Goal: Task Accomplishment & Management: Complete application form

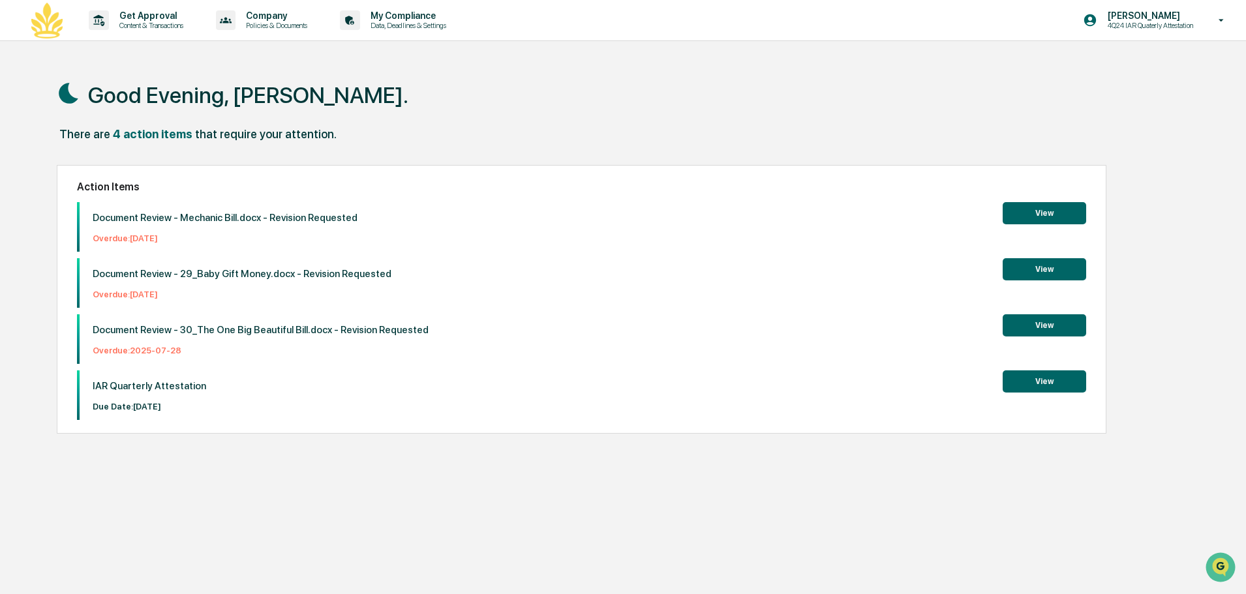
click at [1036, 215] on button "View" at bounding box center [1043, 213] width 83 height 22
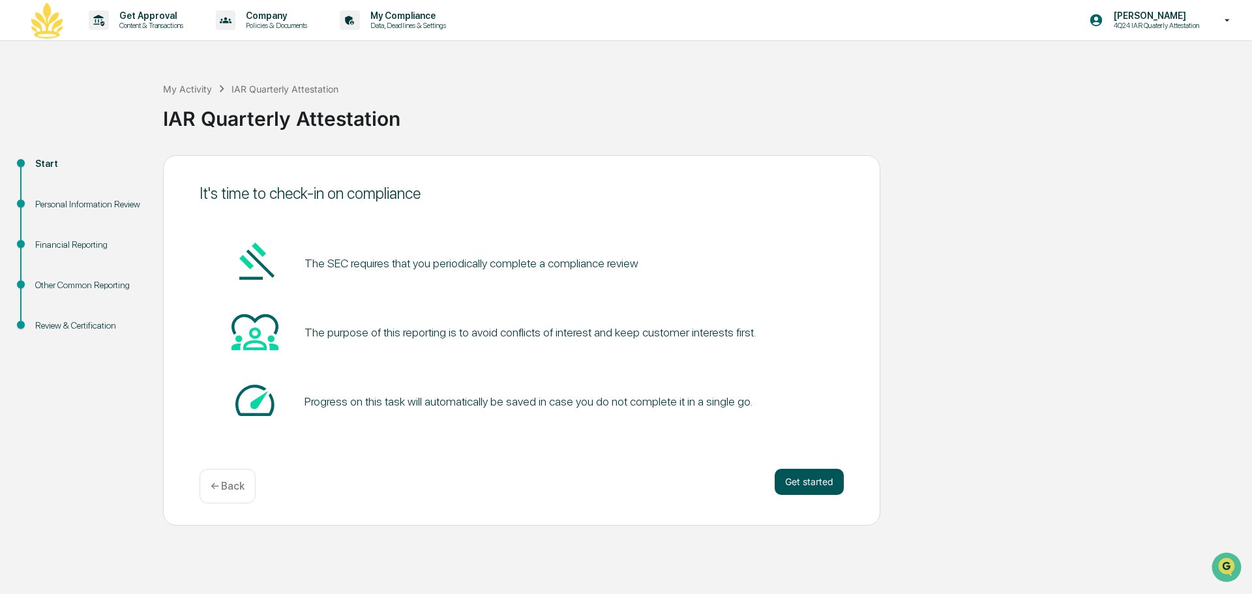
click at [822, 473] on button "Get started" at bounding box center [809, 482] width 69 height 26
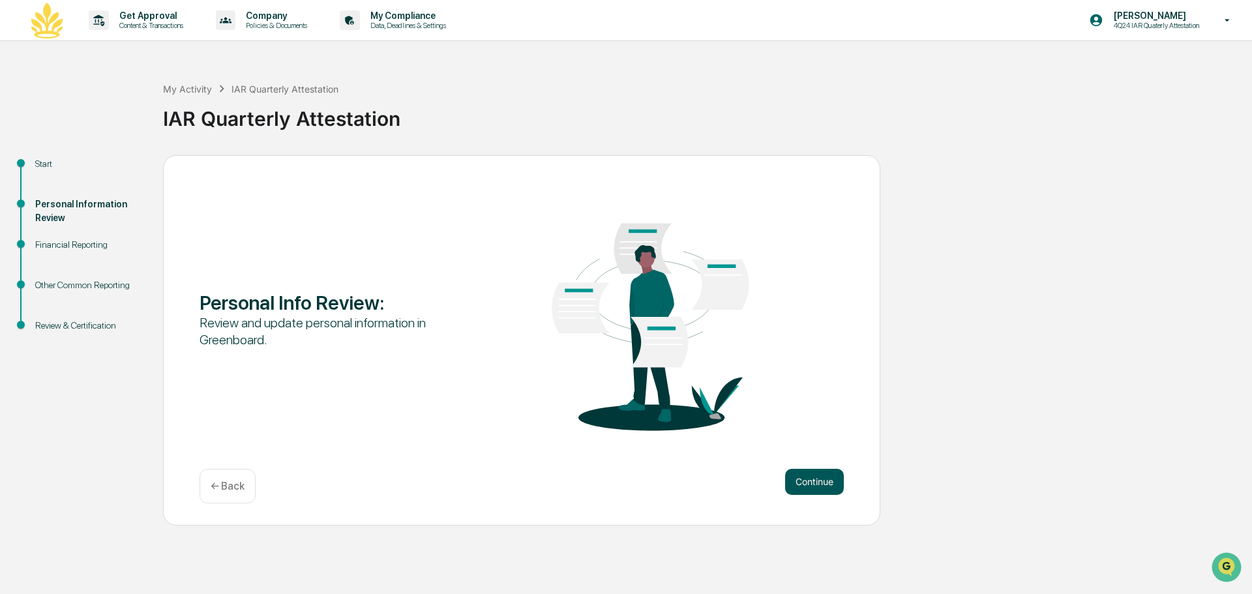
click at [818, 477] on button "Continue" at bounding box center [814, 482] width 59 height 26
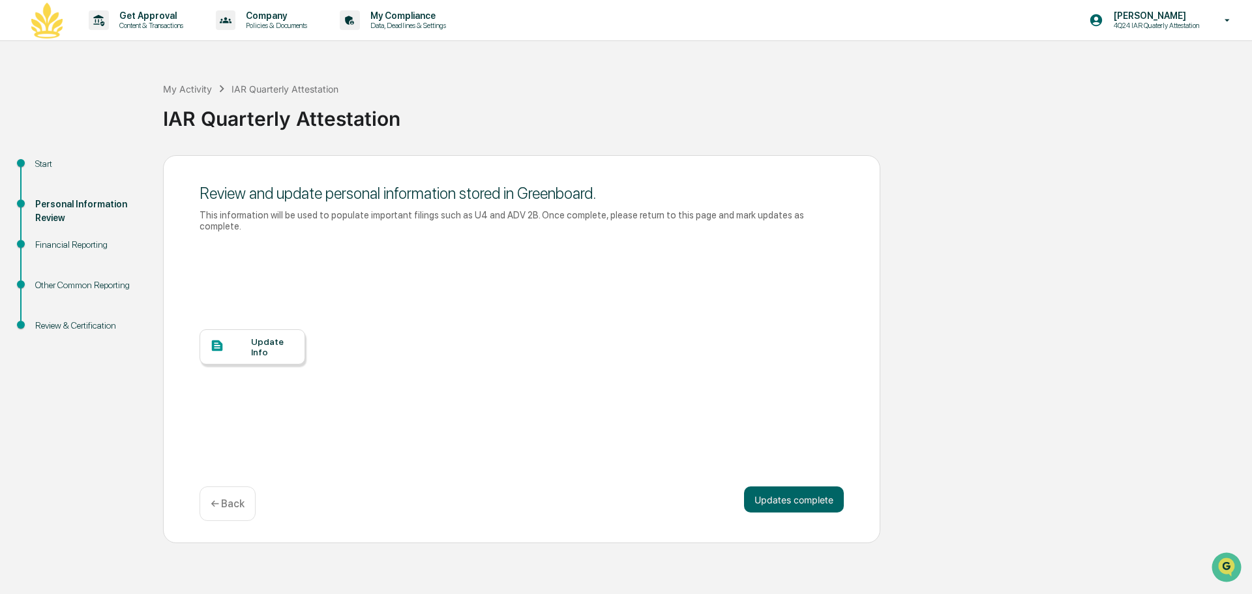
click at [245, 338] on div at bounding box center [230, 346] width 41 height 16
click at [777, 487] on button "Updates complete" at bounding box center [794, 500] width 100 height 26
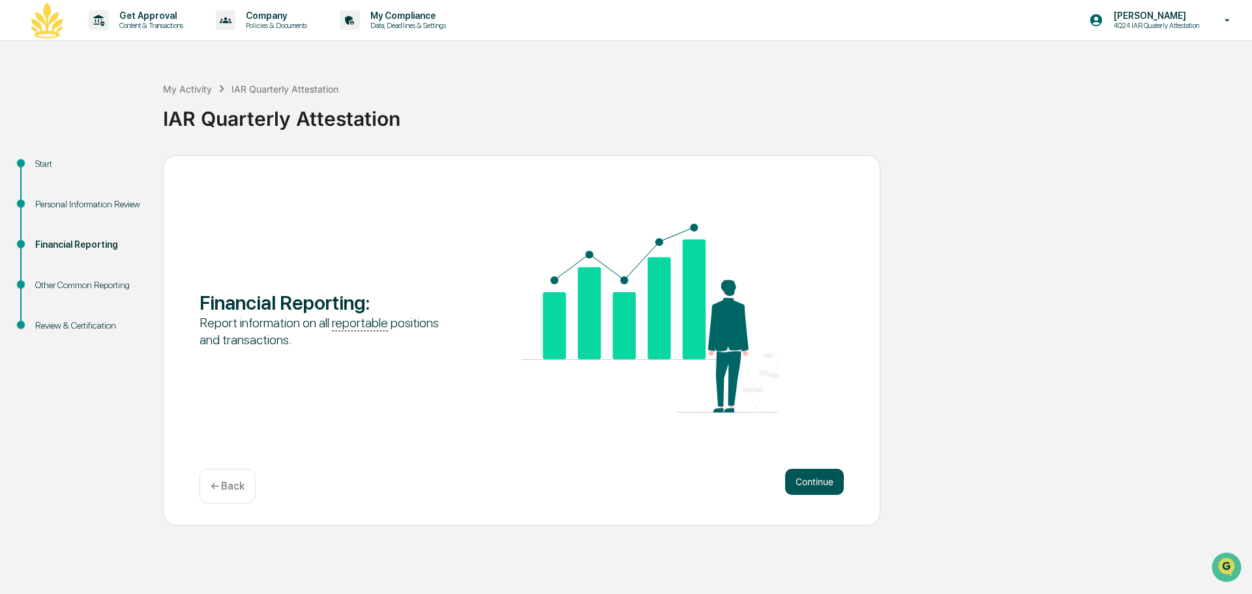
click at [825, 476] on button "Continue" at bounding box center [814, 482] width 59 height 26
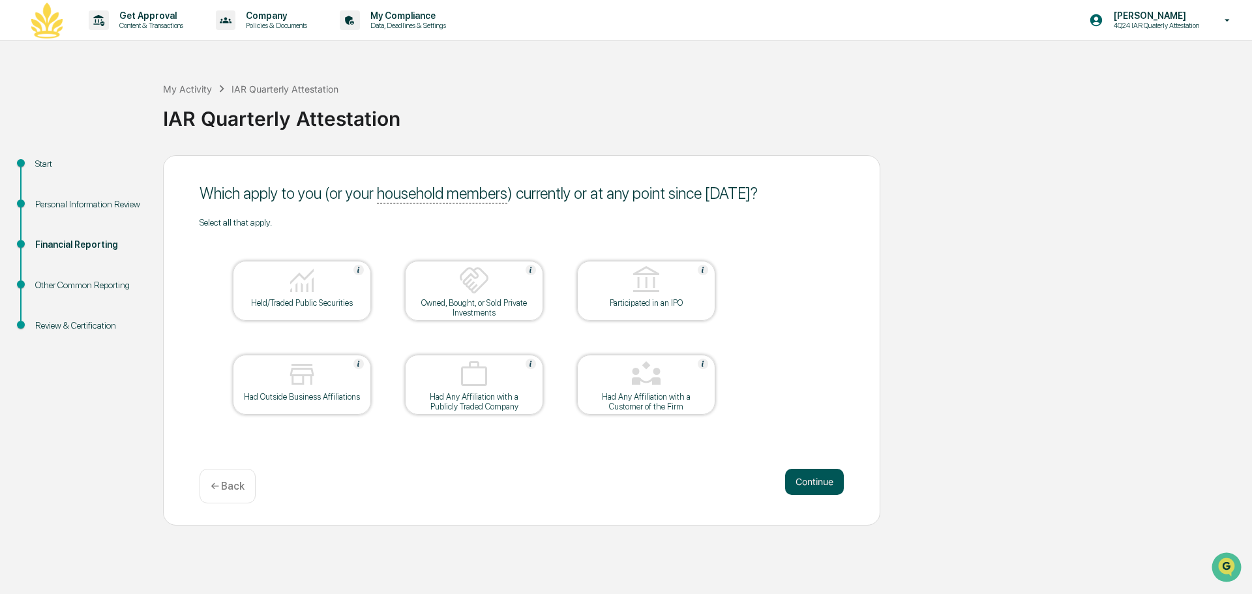
click at [828, 474] on button "Continue" at bounding box center [814, 482] width 59 height 26
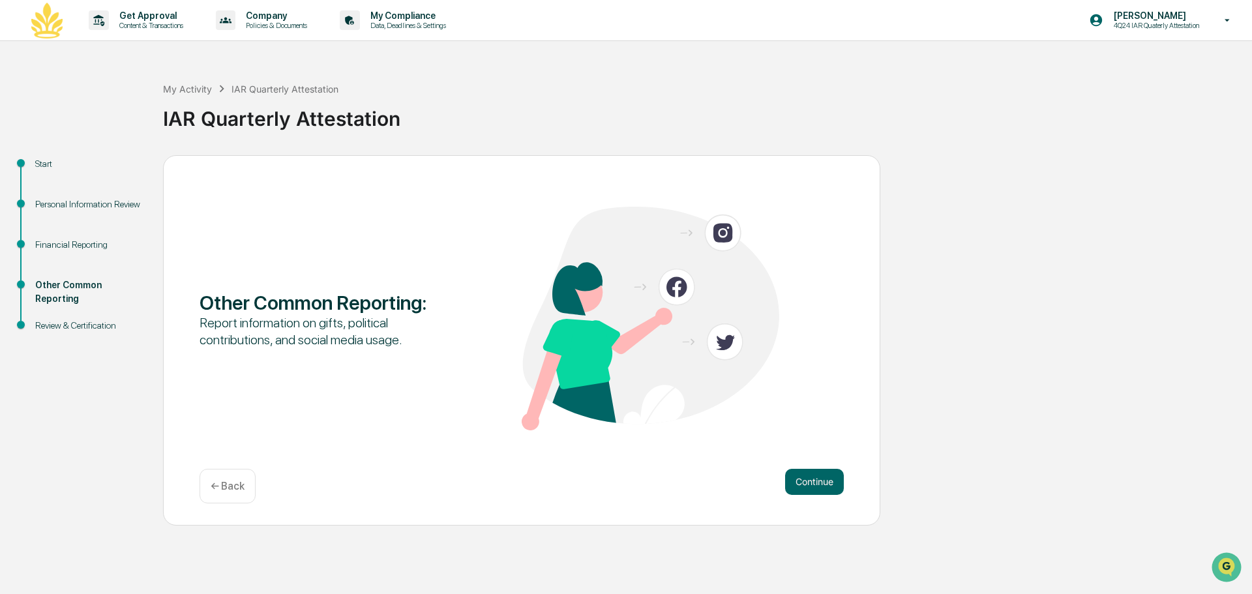
click at [828, 474] on button "Continue" at bounding box center [814, 482] width 59 height 26
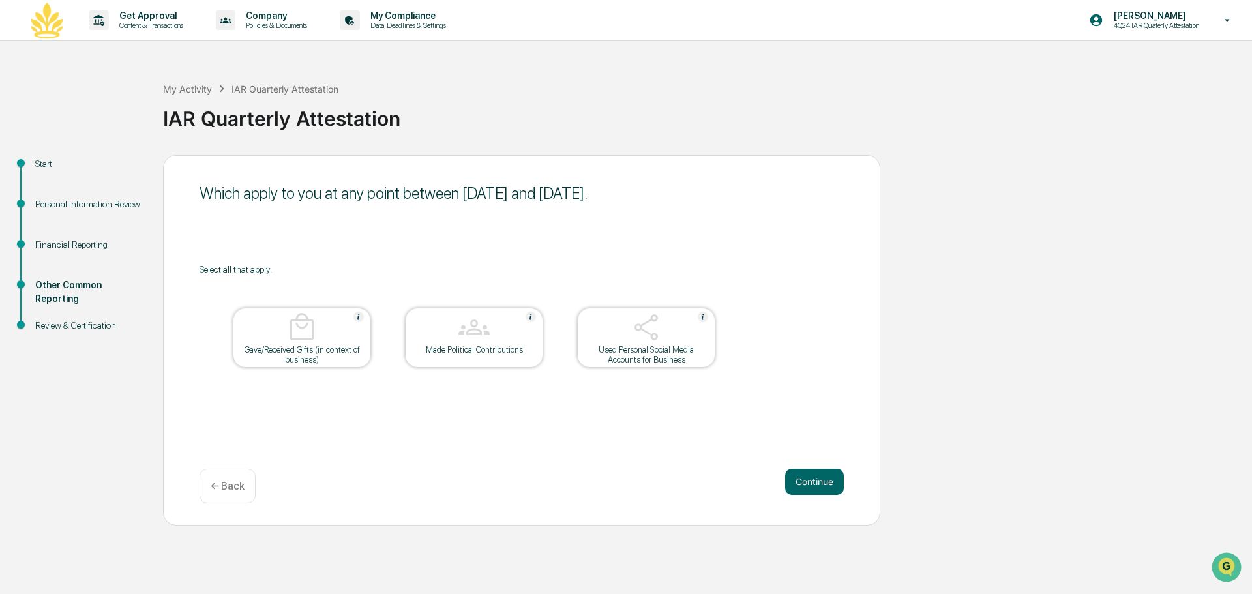
click at [677, 349] on div "Used Personal Social Media Accounts for Business" at bounding box center [646, 355] width 117 height 20
click at [679, 329] on div at bounding box center [646, 328] width 130 height 33
click at [820, 487] on button "Continue" at bounding box center [814, 482] width 59 height 26
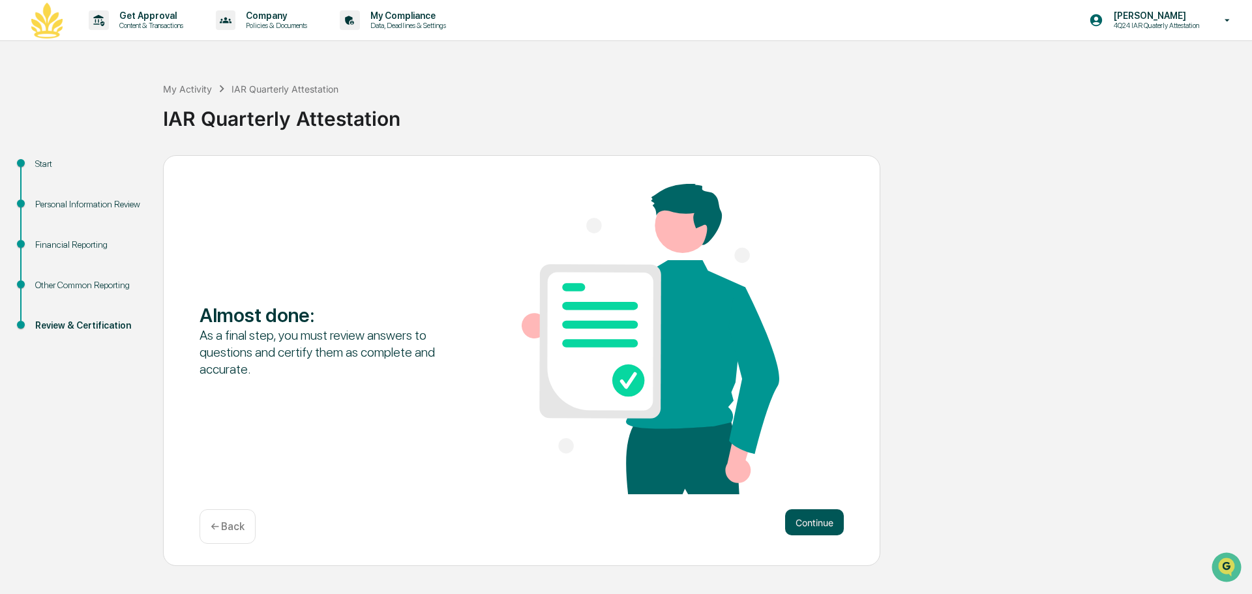
click at [806, 530] on button "Continue" at bounding box center [814, 522] width 59 height 26
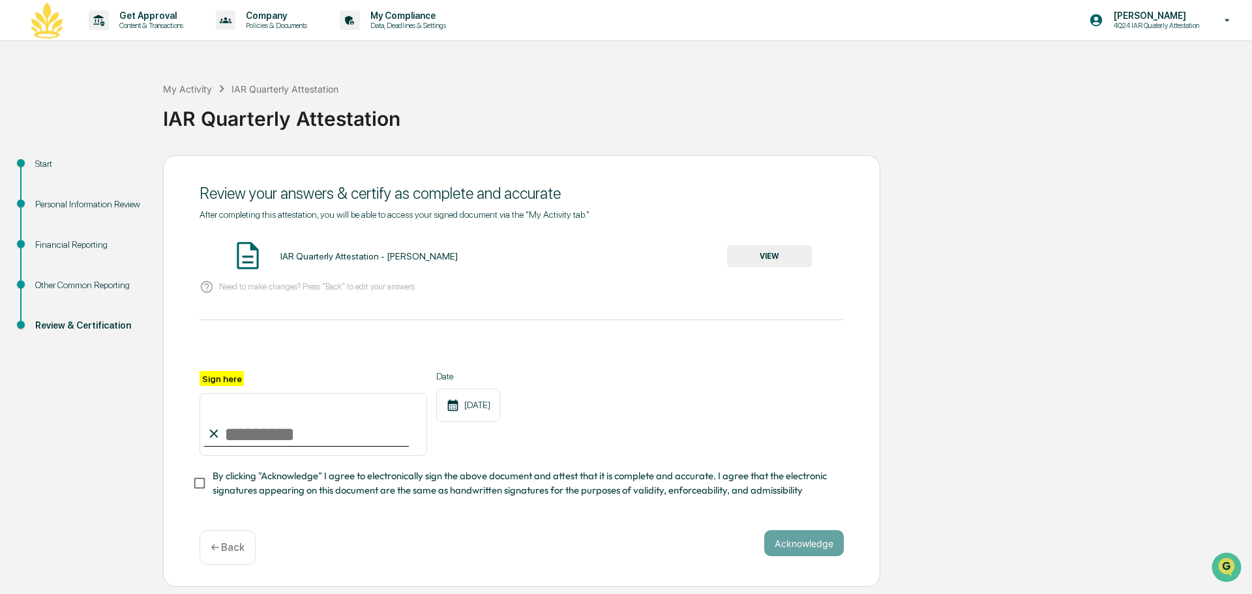
click at [245, 432] on input "Sign here" at bounding box center [314, 424] width 228 height 63
type input "**********"
click at [784, 254] on button "VIEW" at bounding box center [769, 256] width 85 height 22
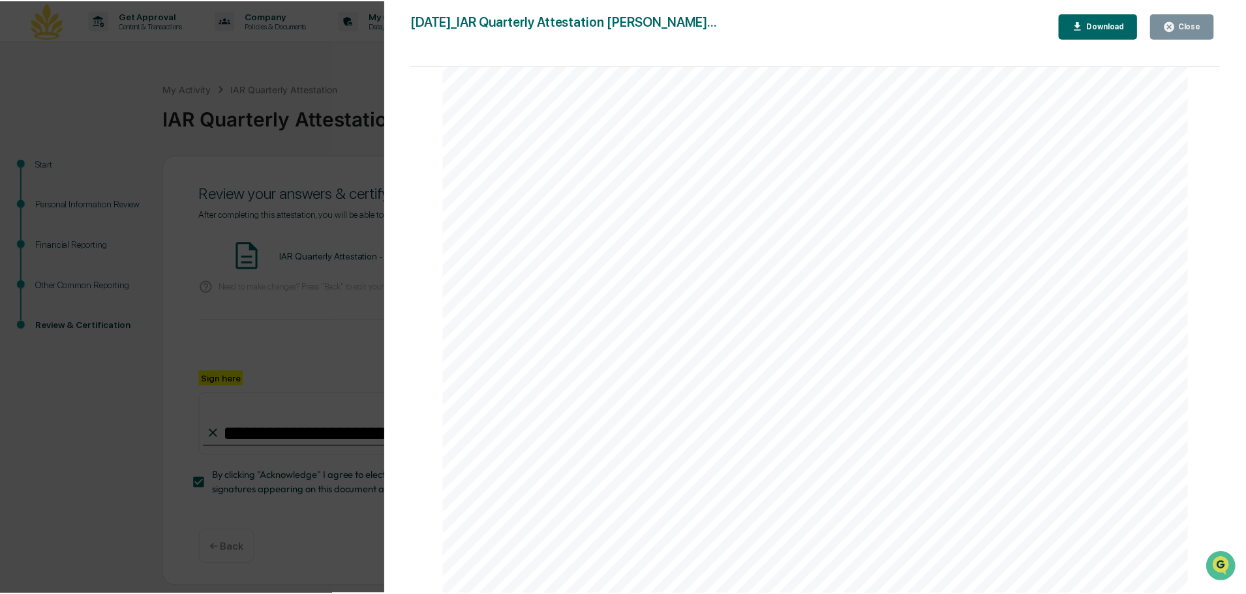
scroll to position [2763, 0]
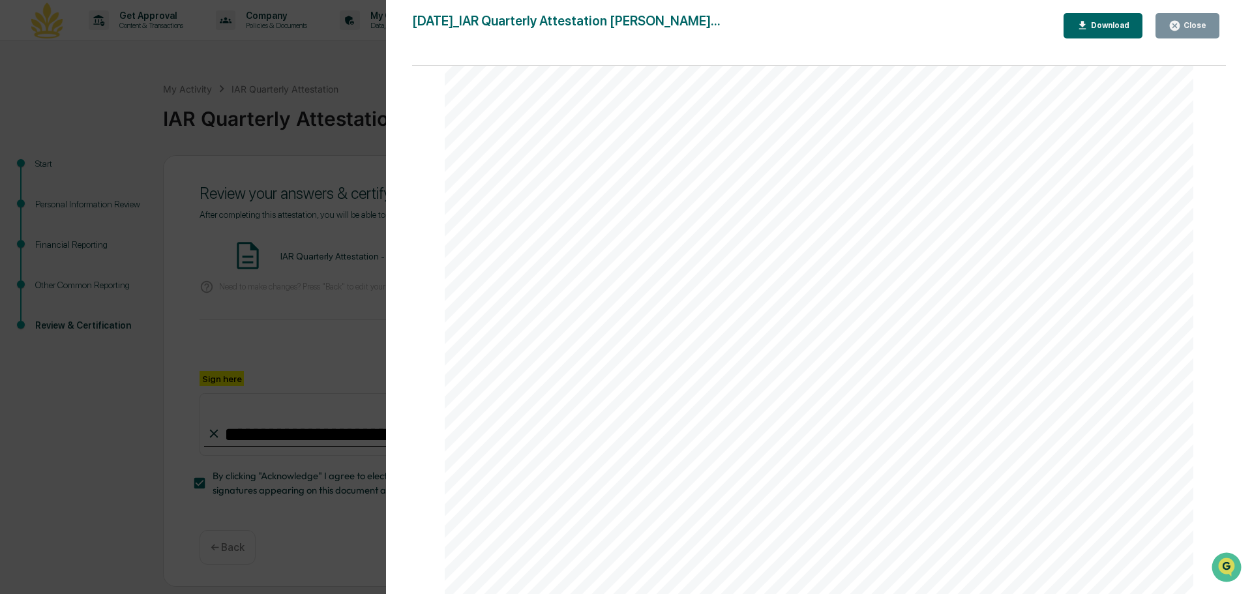
click at [263, 173] on div "Version History [DATE] 01:25 AM [PERSON_NAME][GEOGRAPHIC_DATA] [DATE]_IAR Quart…" at bounding box center [626, 297] width 1252 height 594
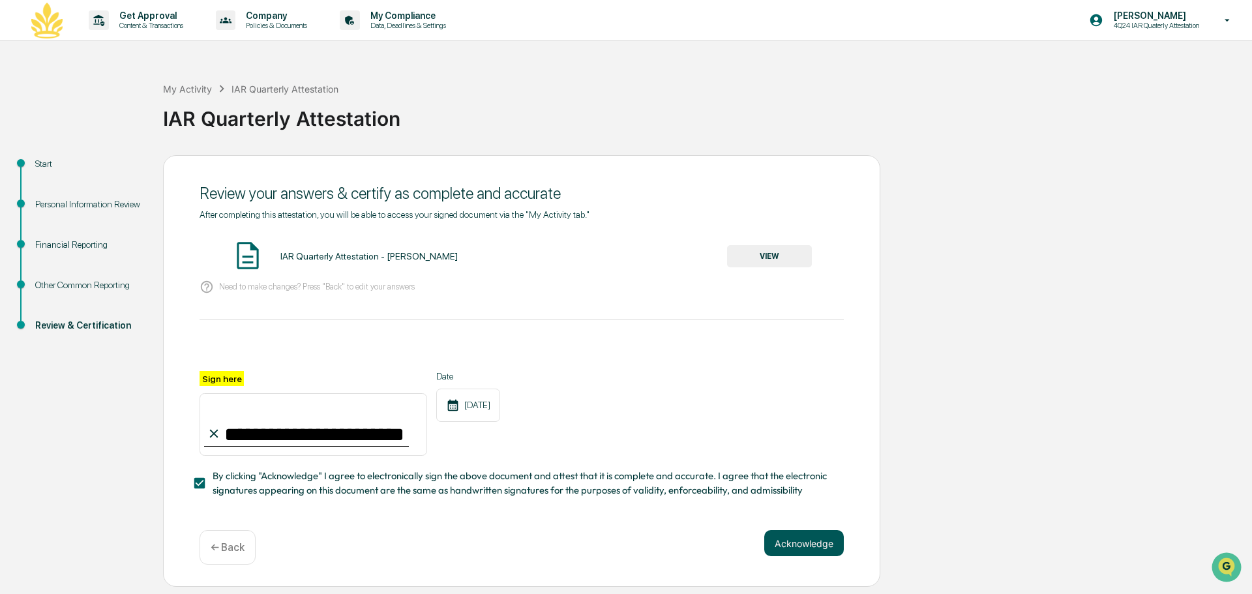
click at [809, 554] on button "Acknowledge" at bounding box center [804, 543] width 80 height 26
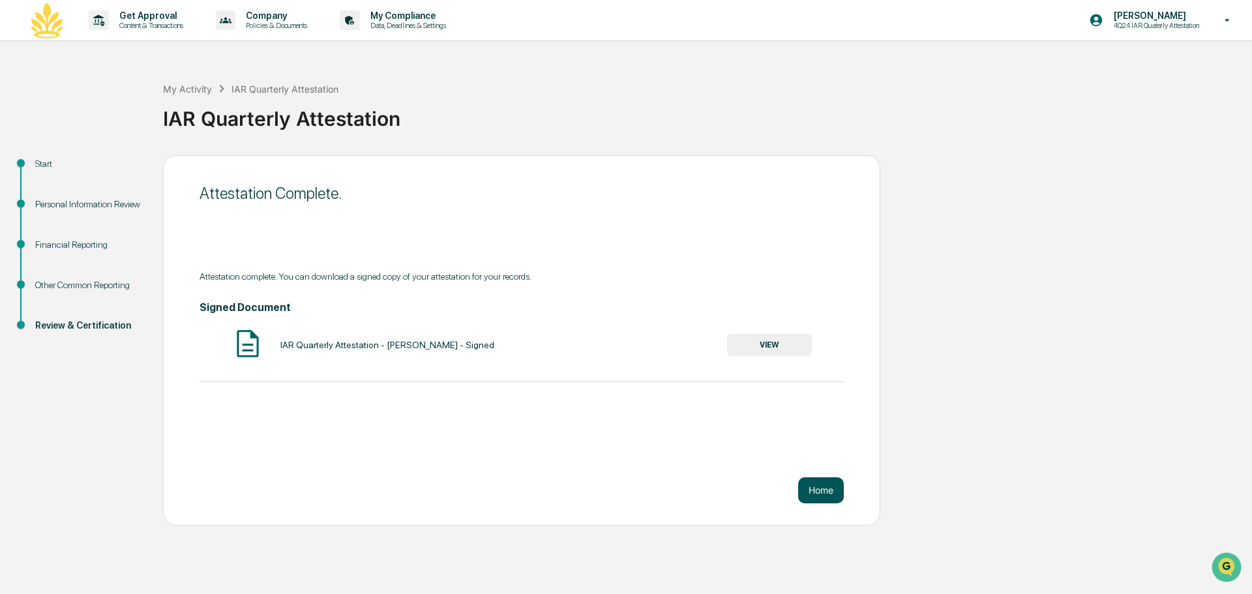
click at [822, 490] on button "Home" at bounding box center [821, 490] width 46 height 26
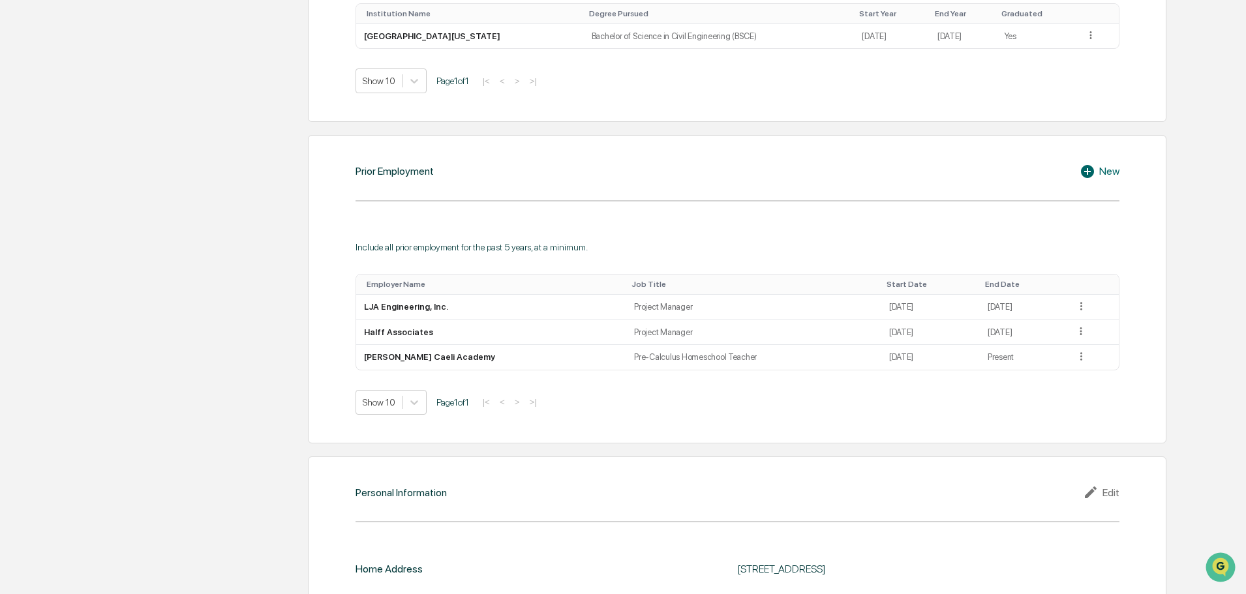
scroll to position [863, 0]
click at [1082, 360] on icon at bounding box center [1081, 356] width 12 height 12
click at [1063, 371] on div "Edit" at bounding box center [1066, 374] width 42 height 21
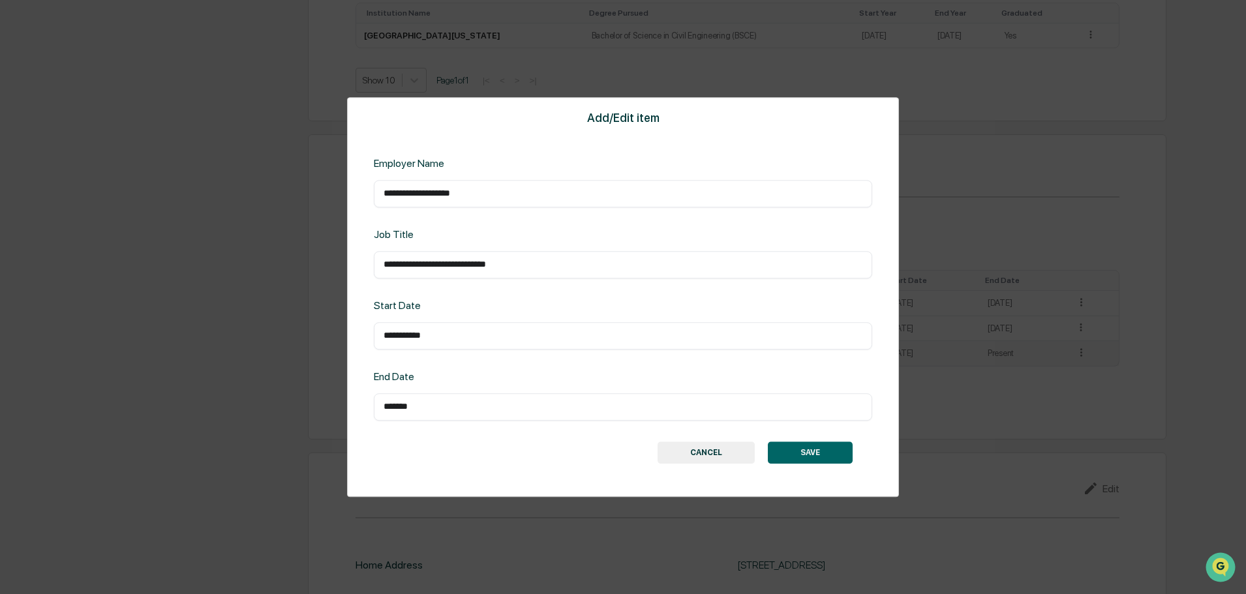
click at [443, 390] on div "End Date ******* ​" at bounding box center [623, 395] width 498 height 50
click at [435, 402] on input "*******" at bounding box center [622, 406] width 479 height 13
drag, startPoint x: 435, startPoint y: 402, endPoint x: 355, endPoint y: 405, distance: 80.3
click at [355, 405] on div "**********" at bounding box center [623, 297] width 552 height 400
type input "********"
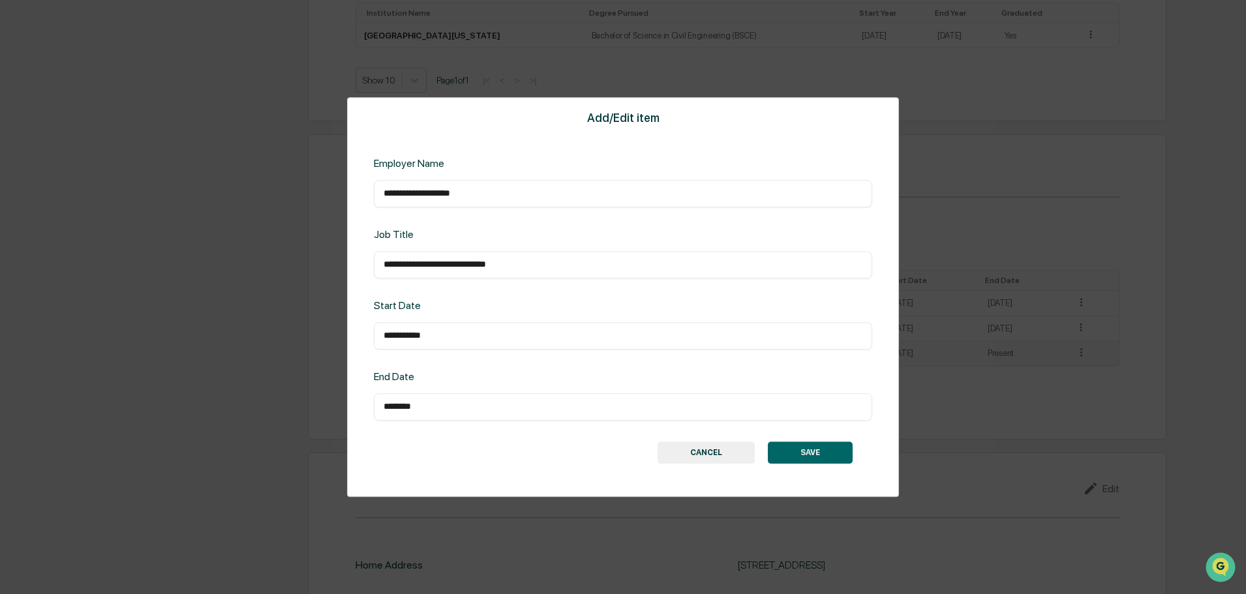
click at [815, 452] on button "SAVE" at bounding box center [810, 453] width 85 height 22
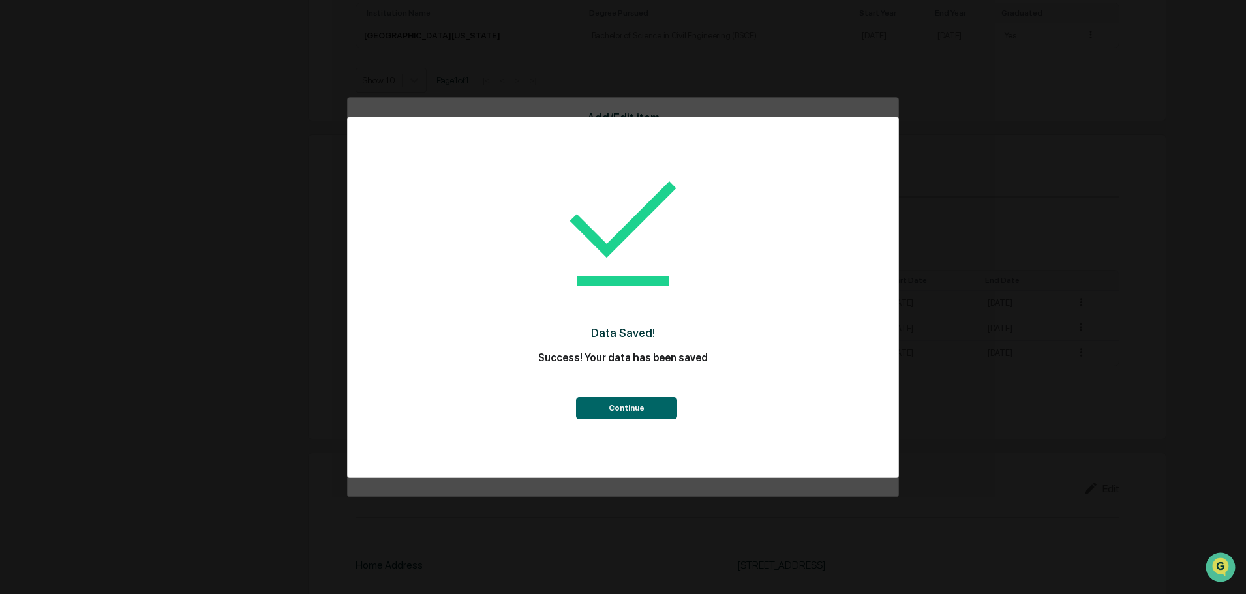
click at [621, 404] on button "Continue" at bounding box center [626, 408] width 101 height 22
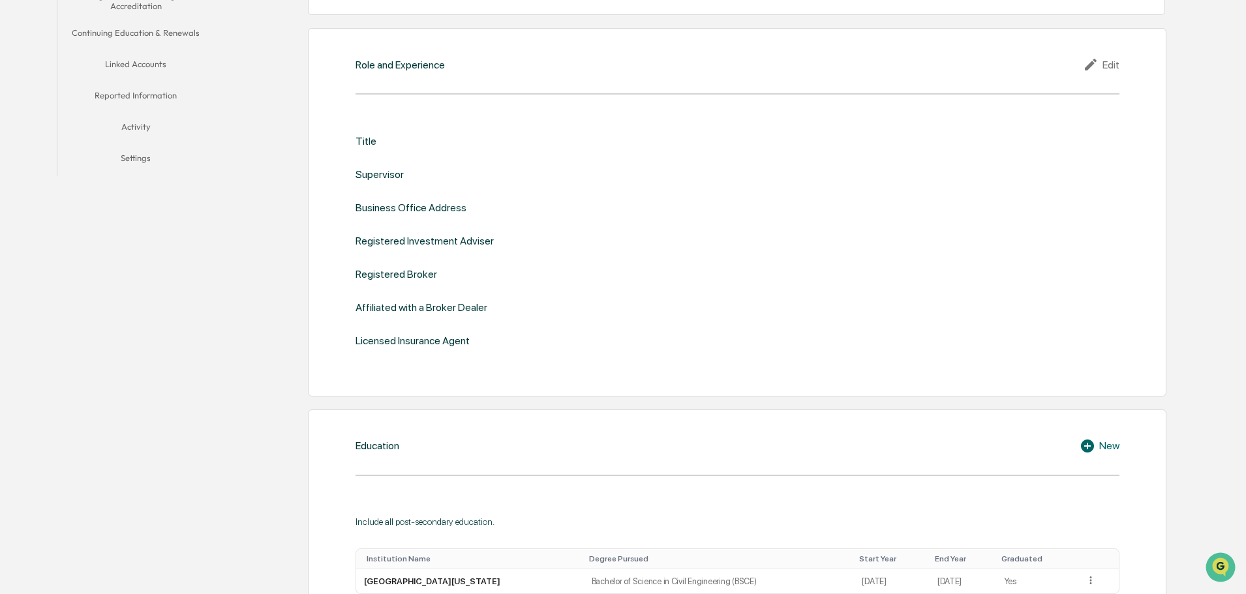
scroll to position [0, 0]
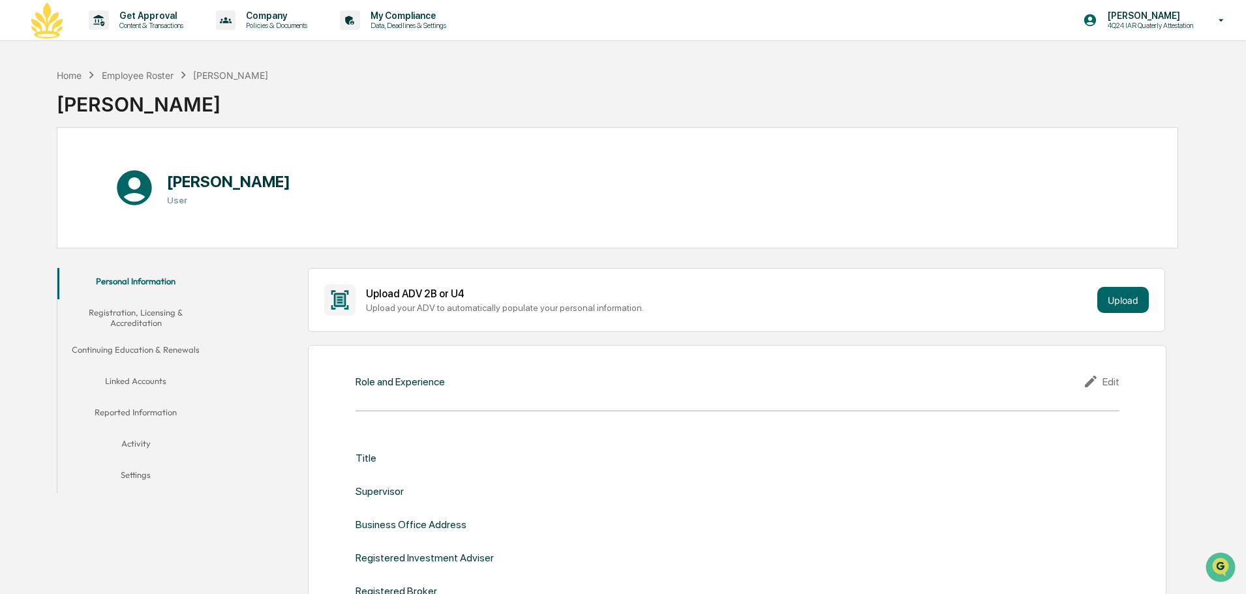
click at [137, 312] on button "Registration, Licensing & Accreditation" at bounding box center [135, 317] width 157 height 37
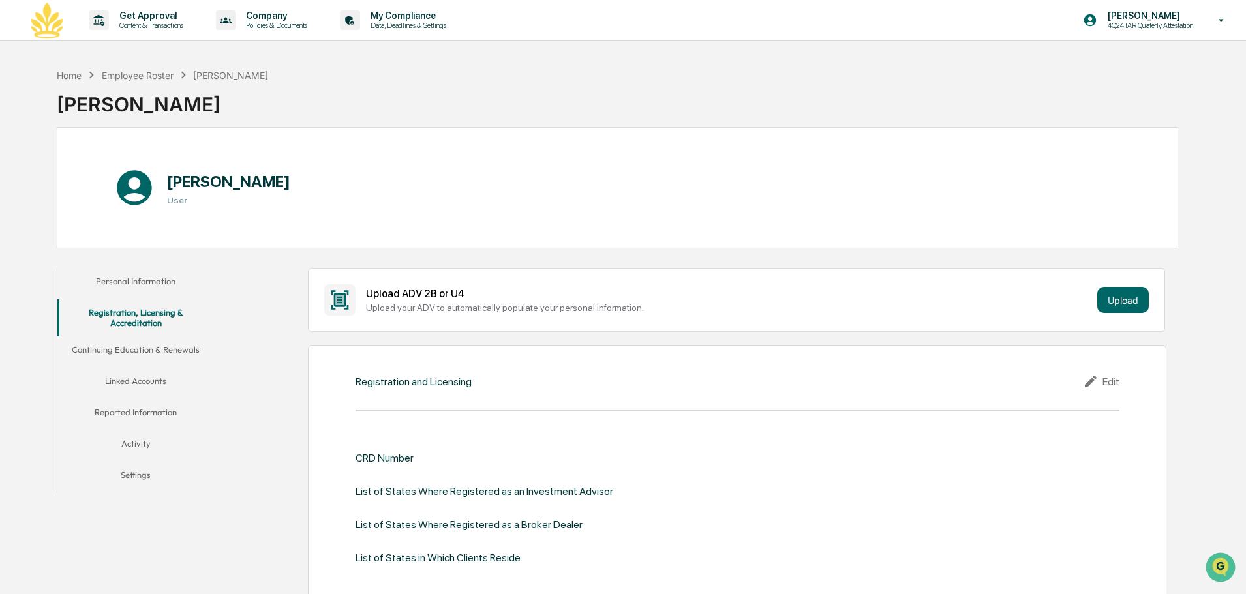
click at [153, 355] on button "Continuing Education & Renewals" at bounding box center [135, 352] width 157 height 31
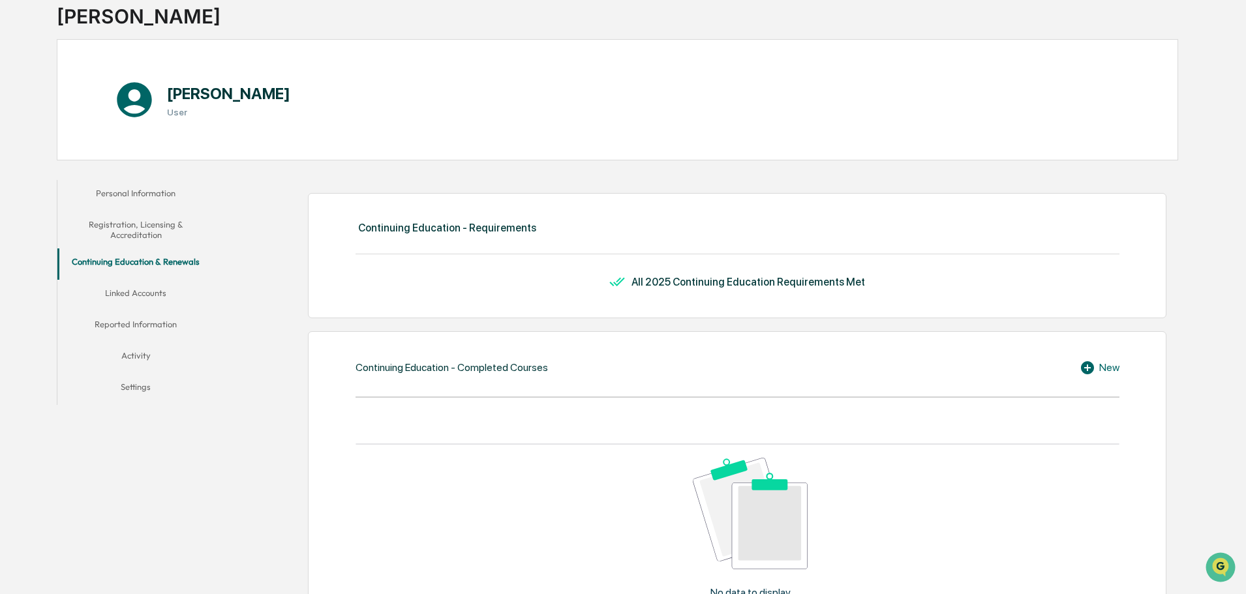
scroll to position [85, 0]
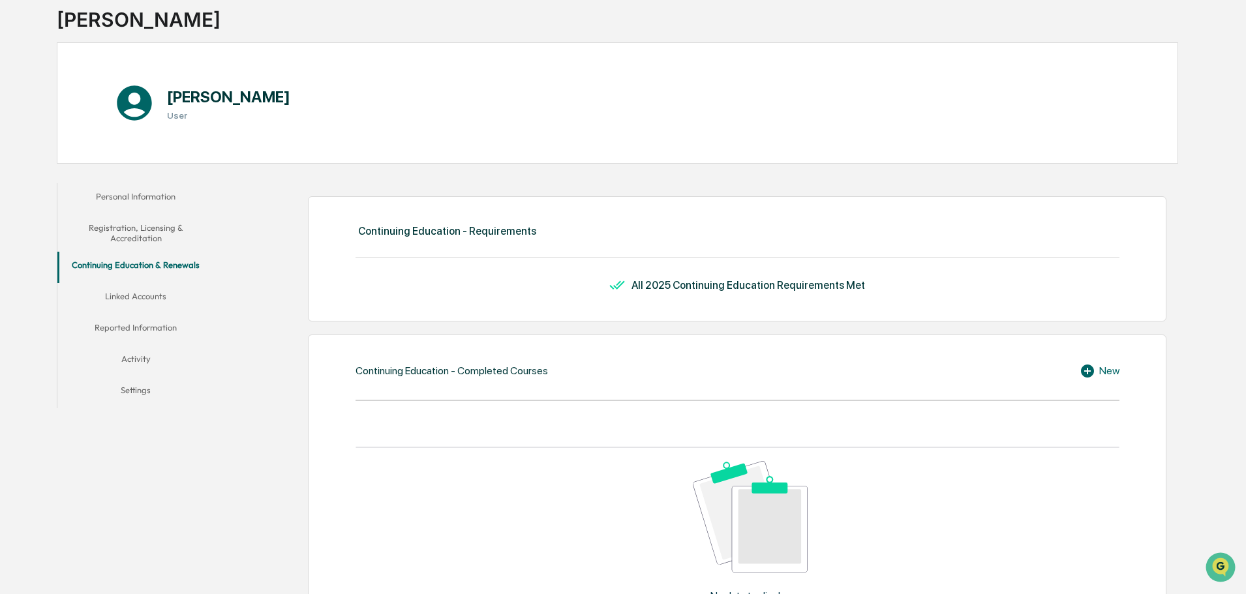
click at [148, 293] on button "Linked Accounts" at bounding box center [135, 298] width 157 height 31
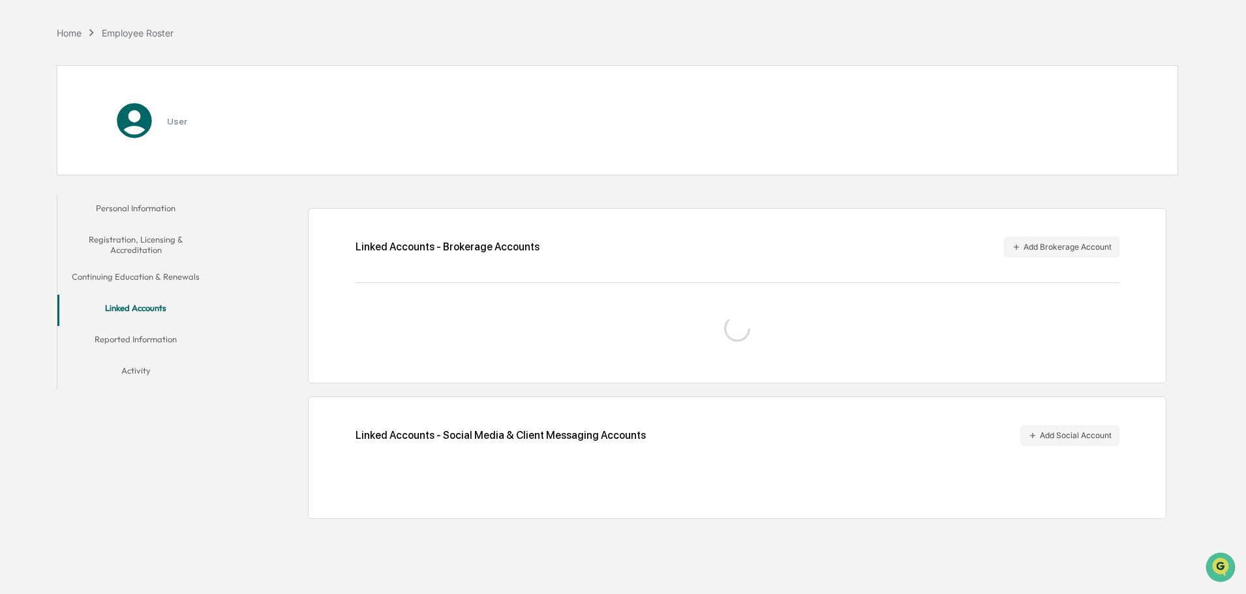
scroll to position [62, 0]
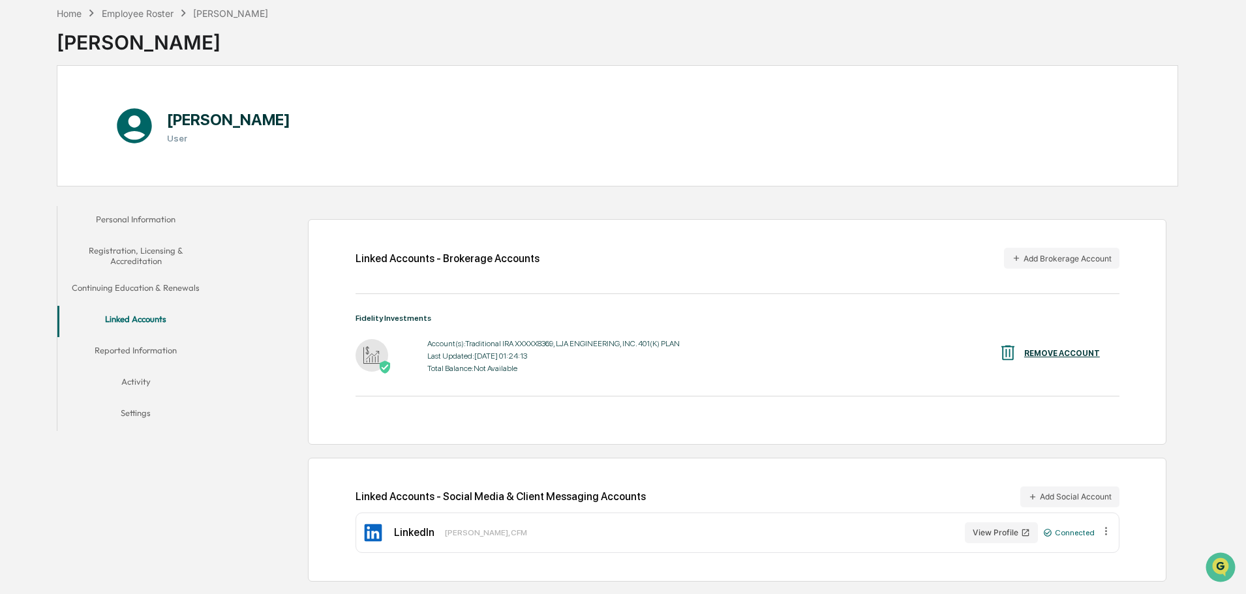
click at [155, 354] on button "Reported Information" at bounding box center [135, 352] width 157 height 31
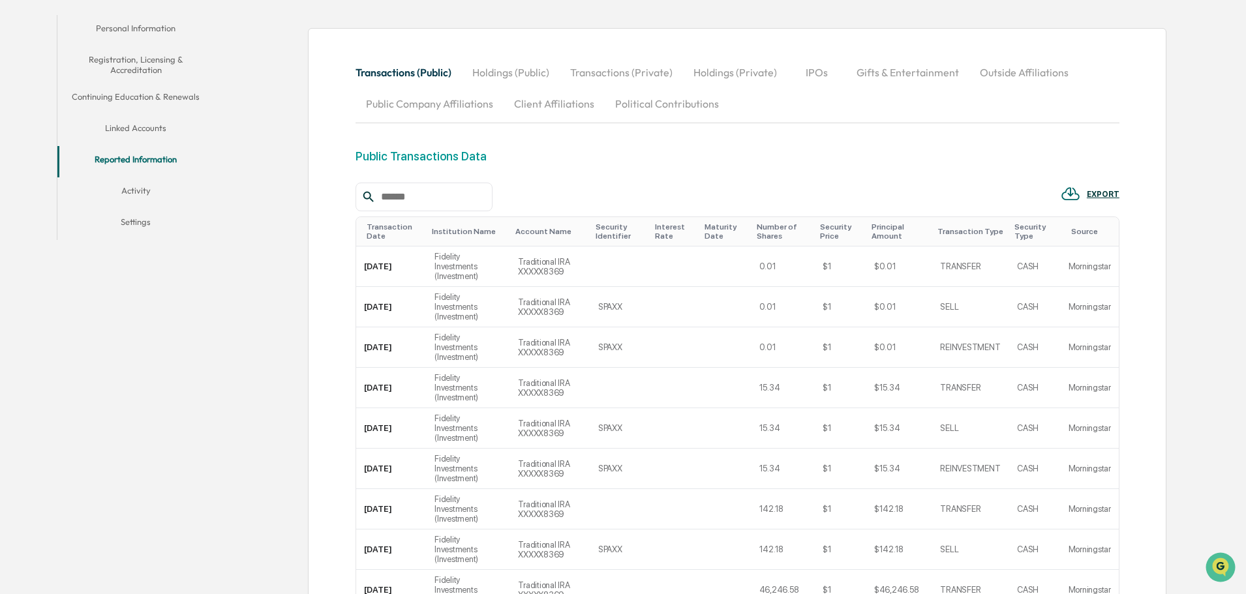
scroll to position [368, 0]
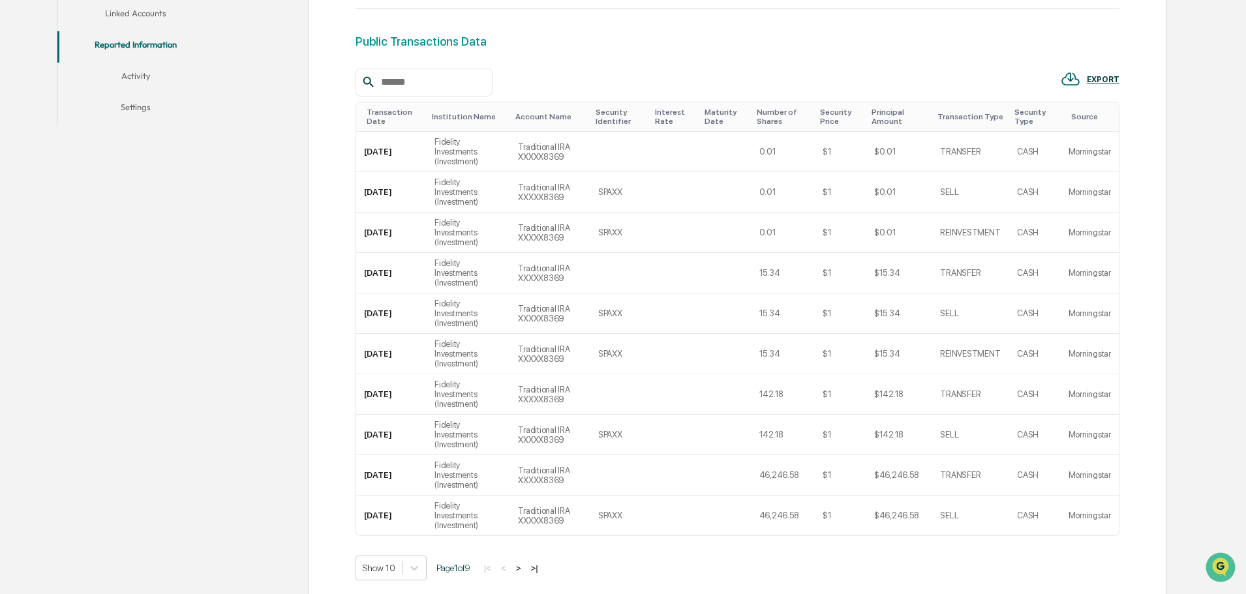
click at [136, 76] on button "Activity" at bounding box center [135, 78] width 157 height 31
